Goal: Information Seeking & Learning: Learn about a topic

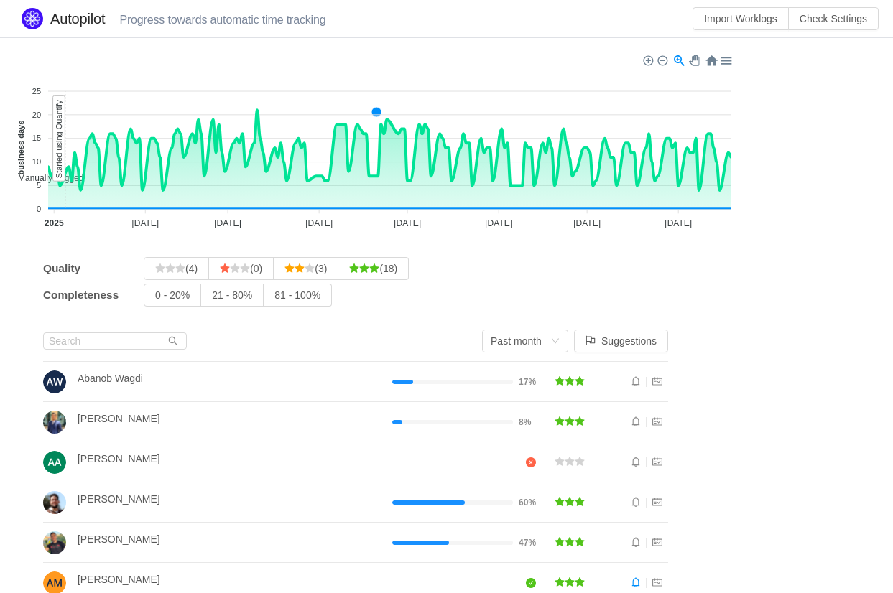
scroll to position [214, 0]
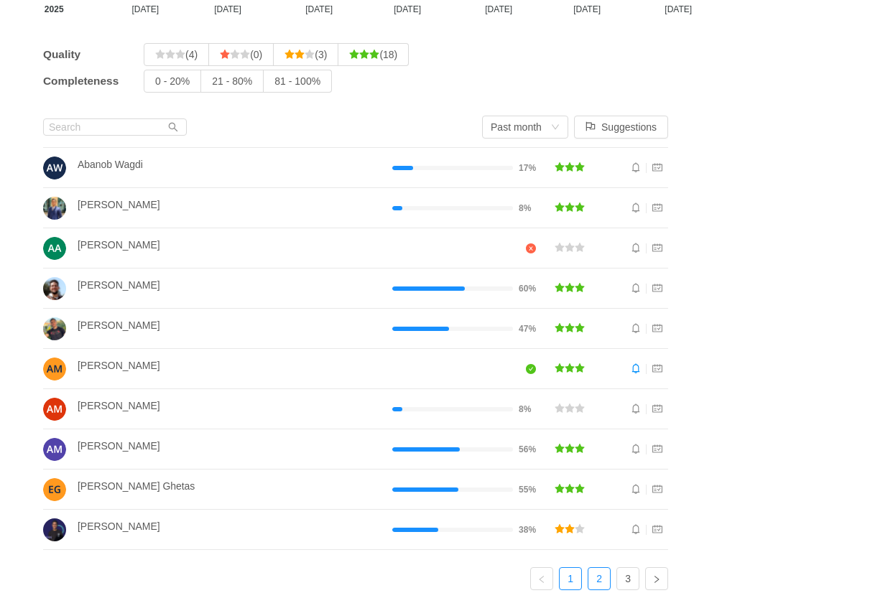
click at [608, 568] on link "2" at bounding box center [599, 579] width 22 height 22
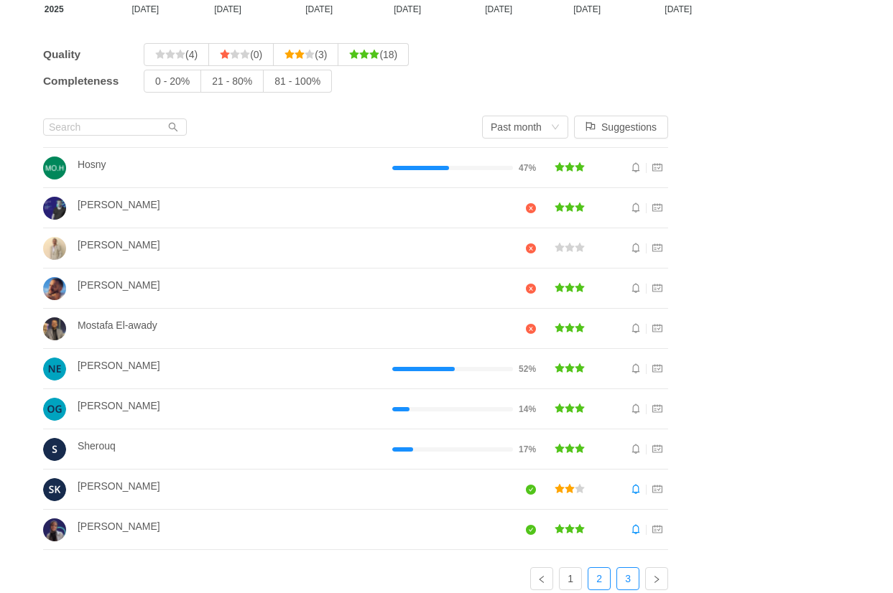
click at [630, 569] on link "3" at bounding box center [628, 579] width 22 height 22
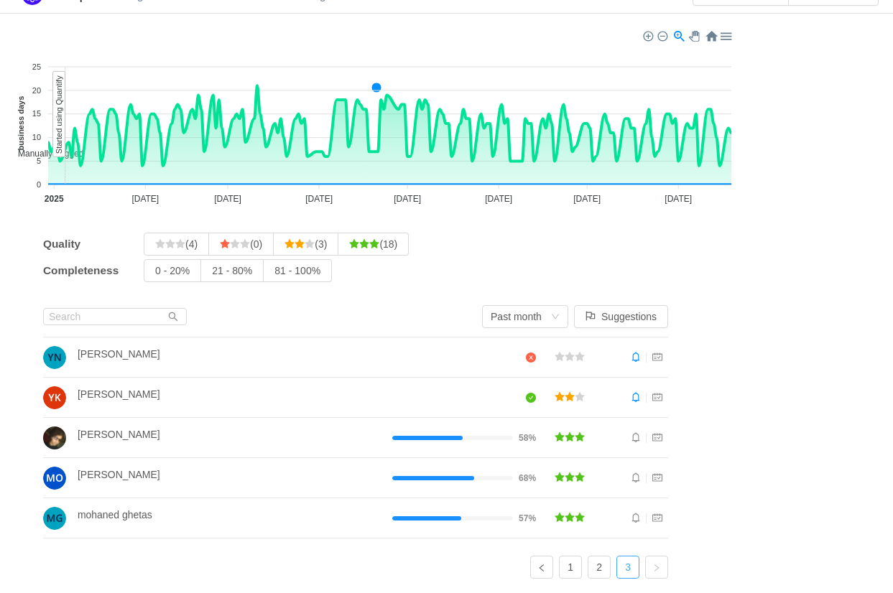
scroll to position [18, 0]
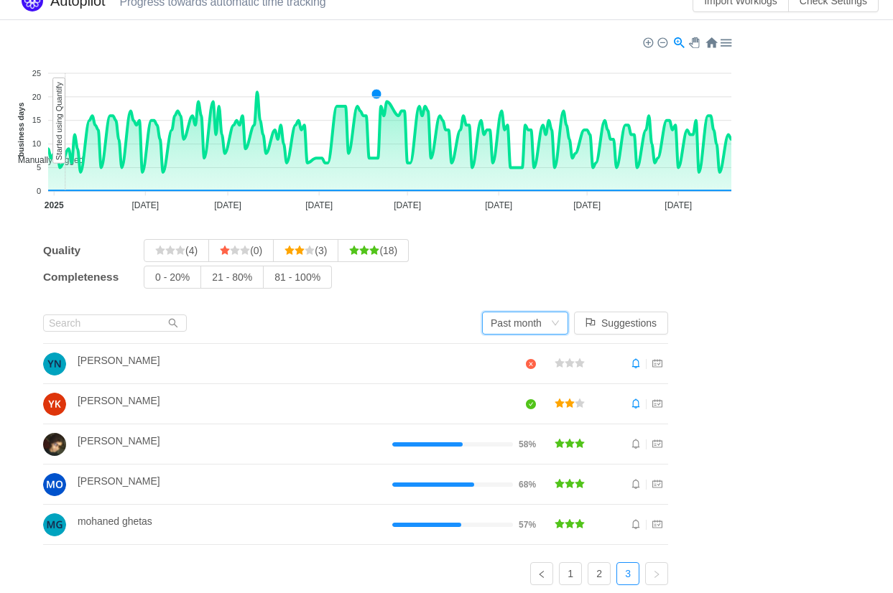
click at [541, 323] on div "Past month" at bounding box center [515, 323] width 51 height 22
click at [559, 349] on li "Past week" at bounding box center [531, 350] width 86 height 23
click at [513, 330] on div "Past week" at bounding box center [513, 323] width 47 height 22
click at [518, 368] on li "Past month" at bounding box center [531, 373] width 86 height 23
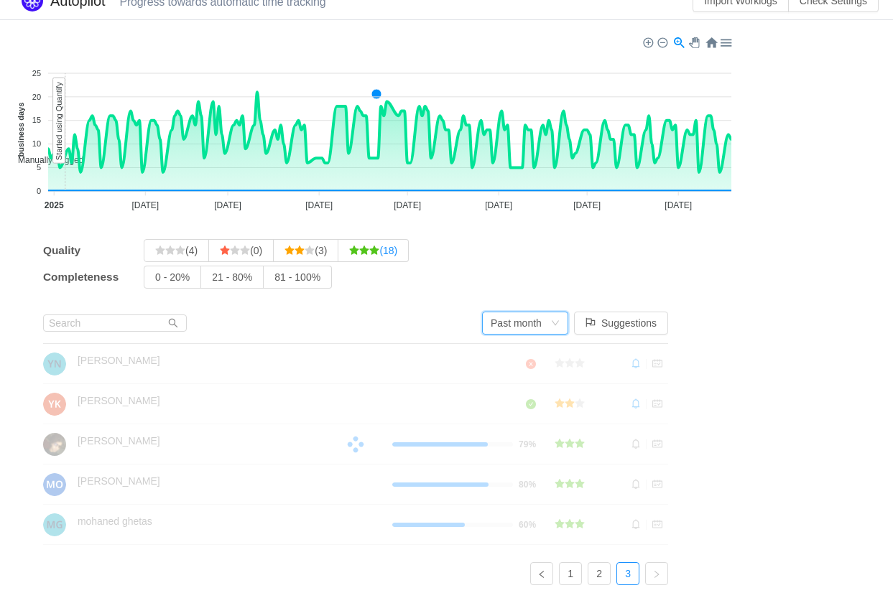
click at [394, 250] on span "(18)" at bounding box center [373, 250] width 48 height 11
click at [349, 254] on input "(18)" at bounding box center [349, 254] width 0 height 0
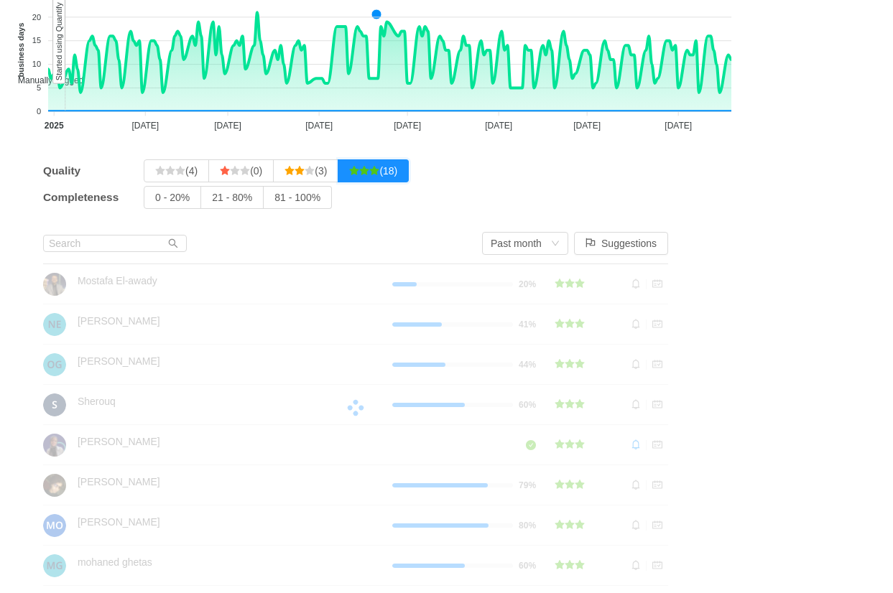
scroll to position [136, 0]
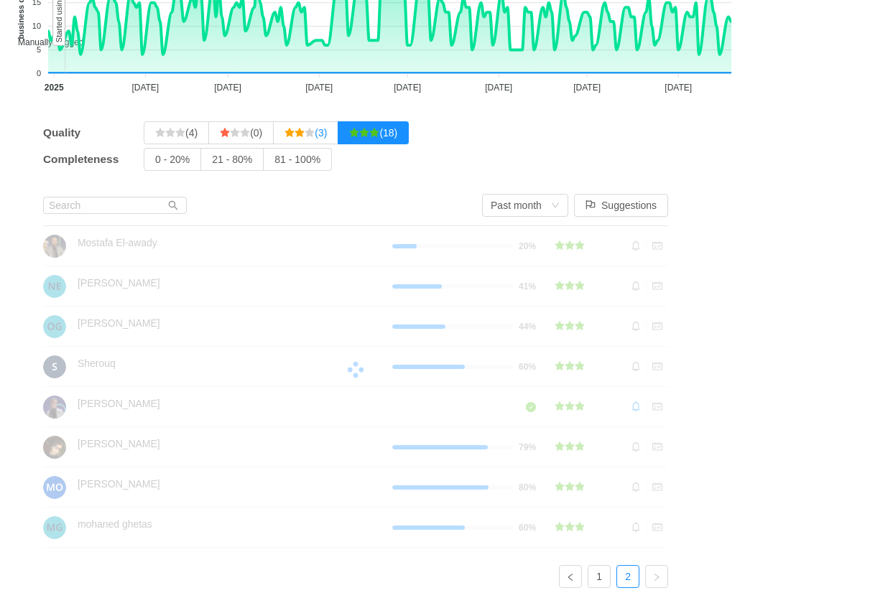
click at [327, 134] on span "(3)" at bounding box center [305, 132] width 42 height 11
click at [284, 136] on input "(3)" at bounding box center [284, 136] width 0 height 0
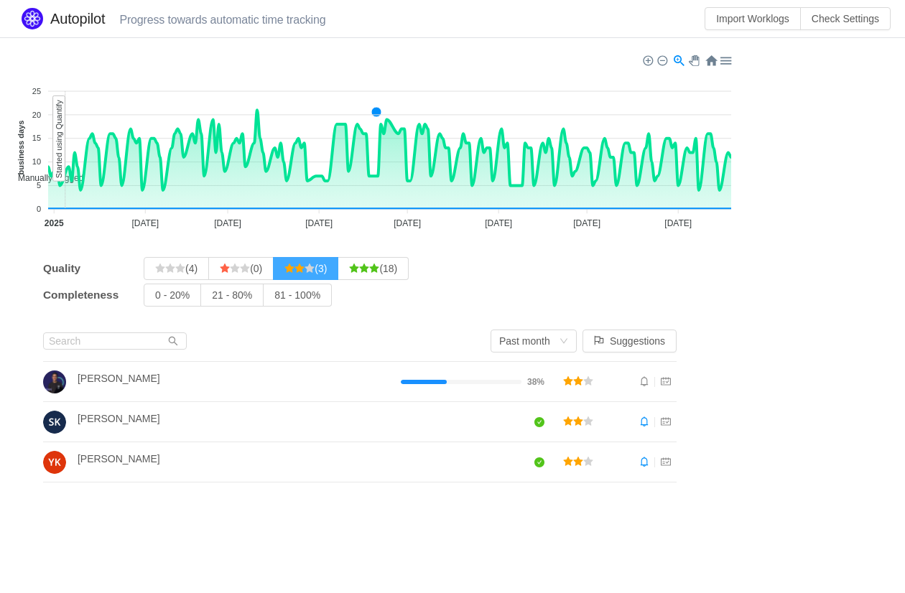
click at [338, 271] on label "(3)" at bounding box center [306, 268] width 65 height 23
click at [284, 272] on input "(3)" at bounding box center [284, 272] width 0 height 0
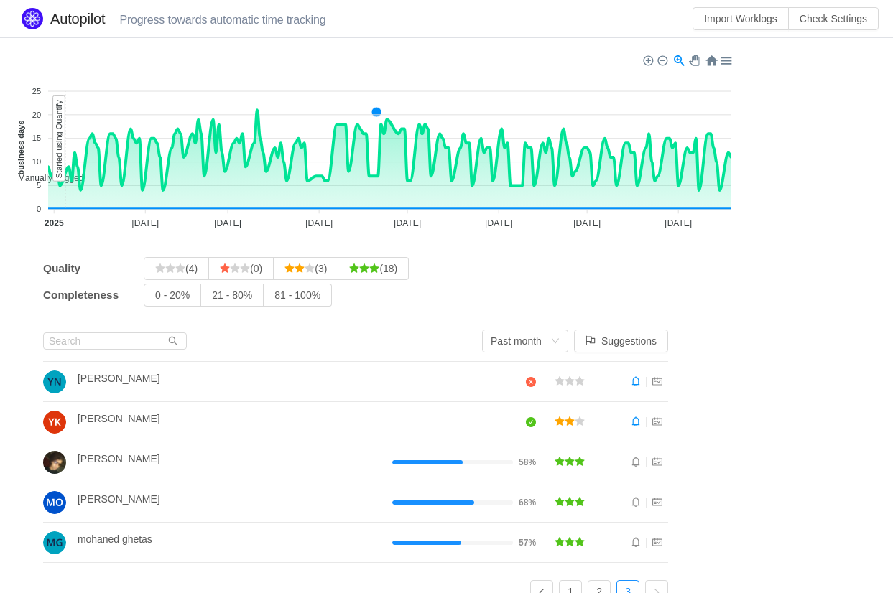
click at [374, 305] on div "Completeness 0 - 20% 21 - 80% 81 - 100%" at bounding box center [355, 295] width 625 height 23
click at [320, 291] on span "81 - 100%" at bounding box center [297, 294] width 46 height 11
click at [274, 299] on input "81 - 100%" at bounding box center [274, 299] width 0 height 0
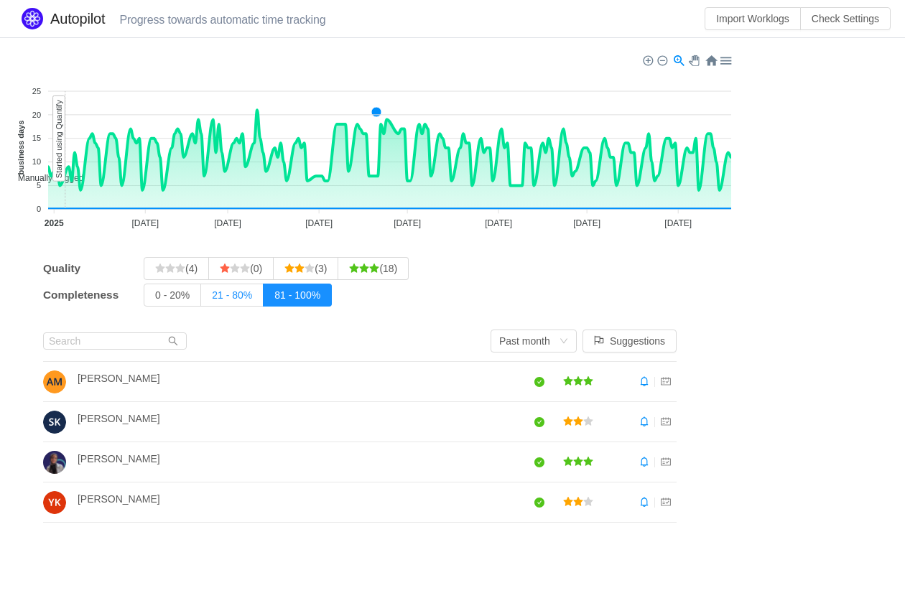
click at [234, 298] on span "21 - 80%" at bounding box center [232, 294] width 40 height 11
click at [212, 299] on input "21 - 80%" at bounding box center [212, 299] width 0 height 0
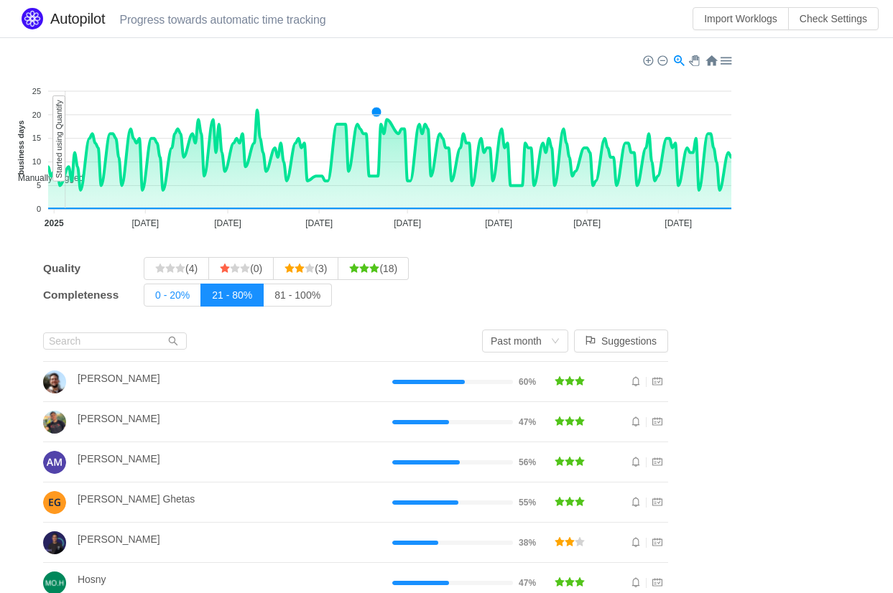
click at [183, 294] on span "0 - 20%" at bounding box center [172, 294] width 34 height 11
click at [155, 299] on input "0 - 20%" at bounding box center [155, 299] width 0 height 0
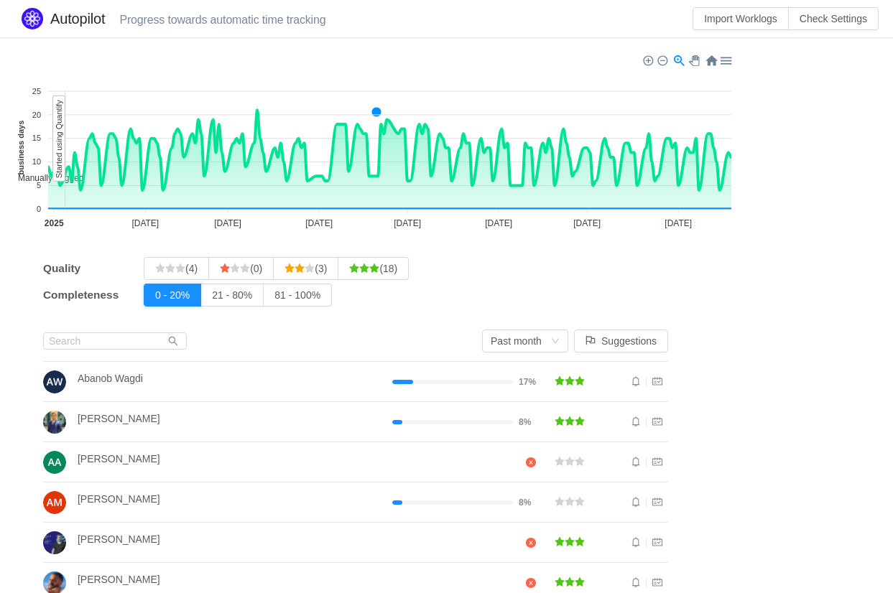
scroll to position [191, 0]
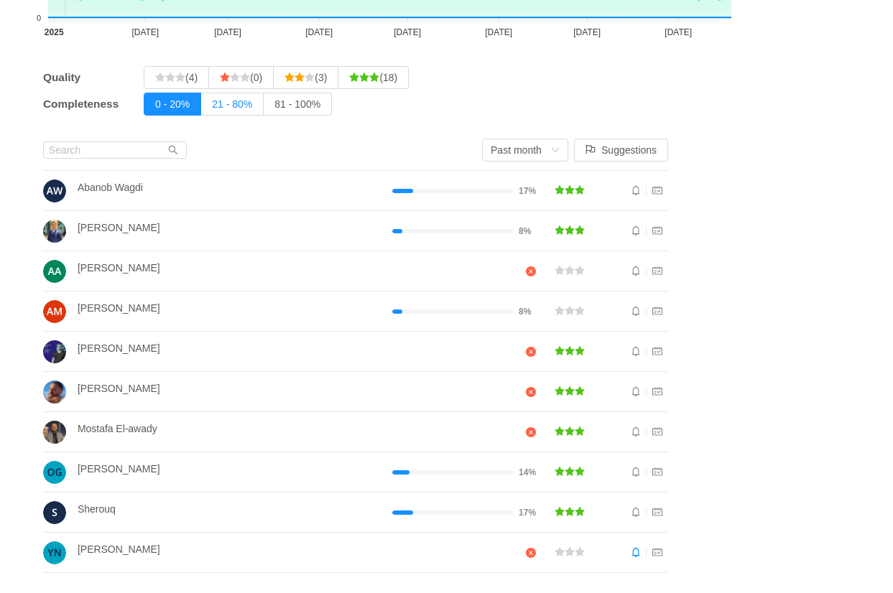
click at [218, 93] on label "21 - 80%" at bounding box center [232, 104] width 62 height 23
click at [212, 108] on input "21 - 80%" at bounding box center [212, 108] width 0 height 0
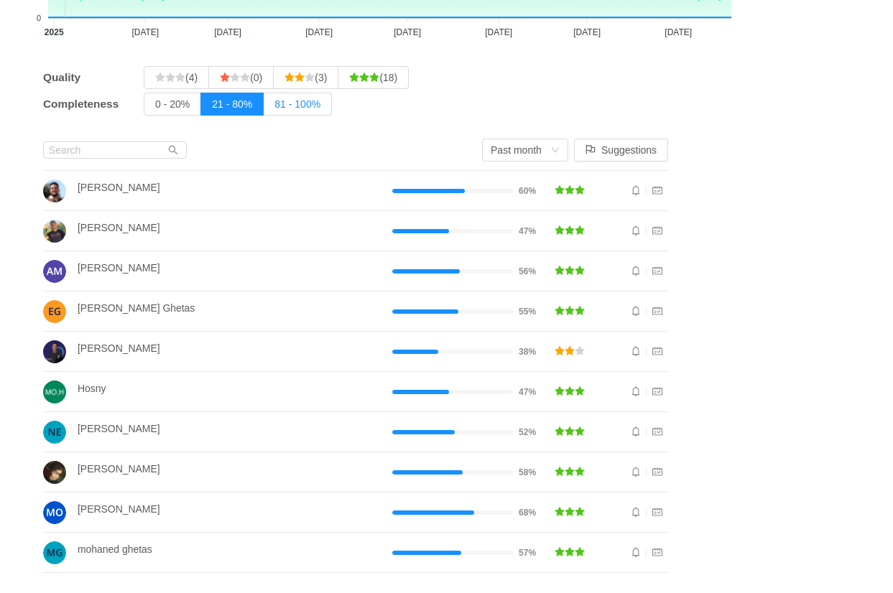
click at [294, 98] on span "81 - 100%" at bounding box center [297, 103] width 46 height 11
click at [274, 108] on input "81 - 100%" at bounding box center [274, 108] width 0 height 0
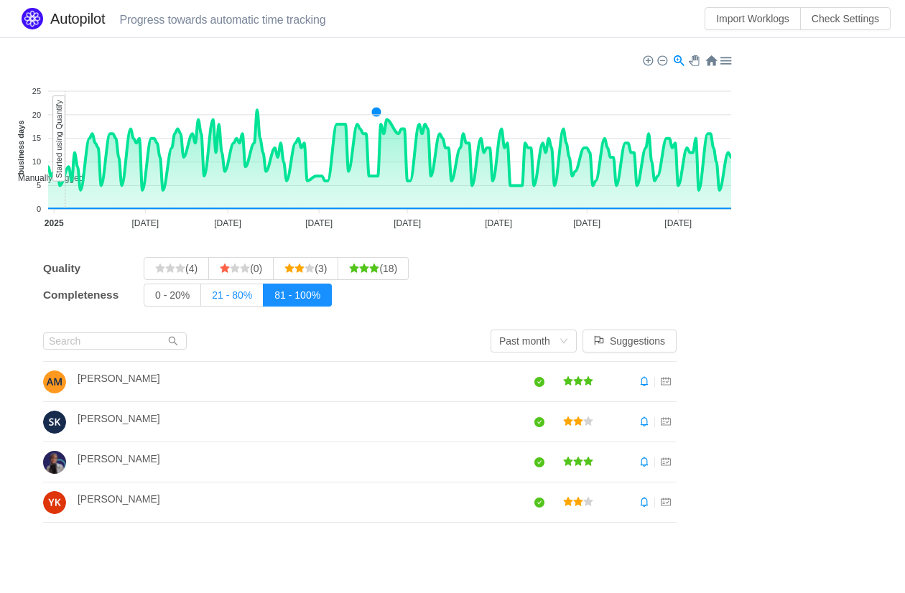
click at [245, 299] on span "21 - 80%" at bounding box center [232, 294] width 40 height 11
click at [212, 299] on input "21 - 80%" at bounding box center [212, 299] width 0 height 0
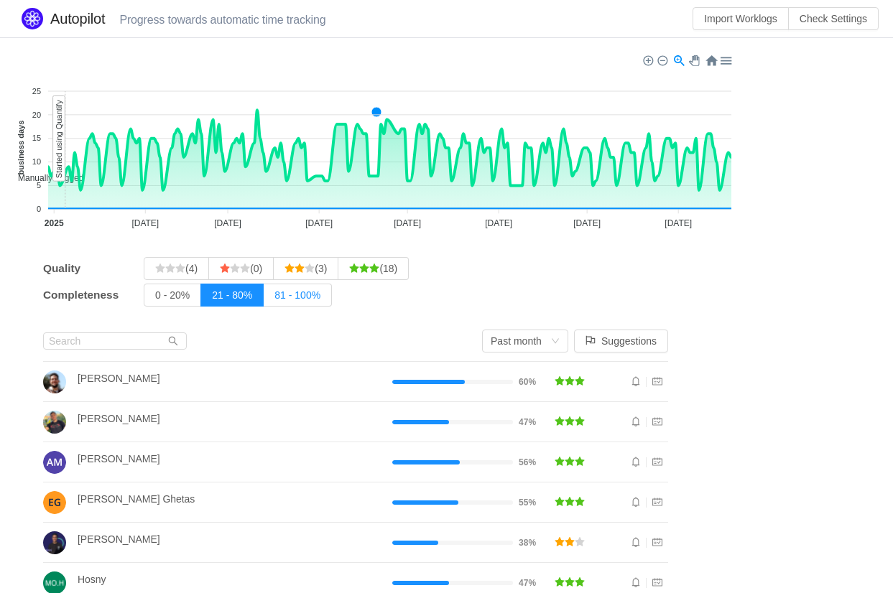
click at [285, 300] on label "81 - 100%" at bounding box center [298, 295] width 68 height 23
click at [274, 299] on input "81 - 100%" at bounding box center [274, 299] width 0 height 0
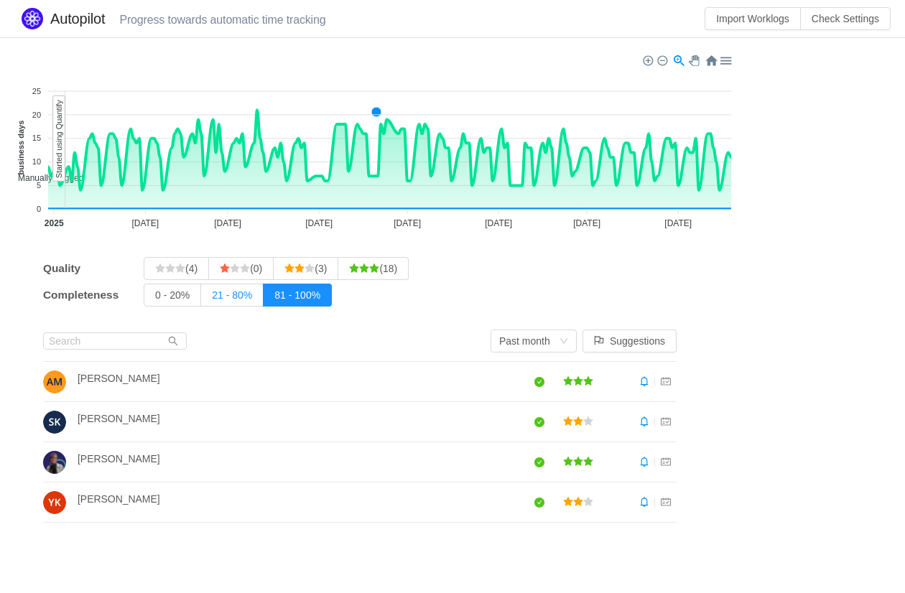
click at [260, 300] on label "21 - 80%" at bounding box center [232, 295] width 62 height 23
click at [212, 299] on input "21 - 80%" at bounding box center [212, 299] width 0 height 0
